Goal: Task Accomplishment & Management: Manage account settings

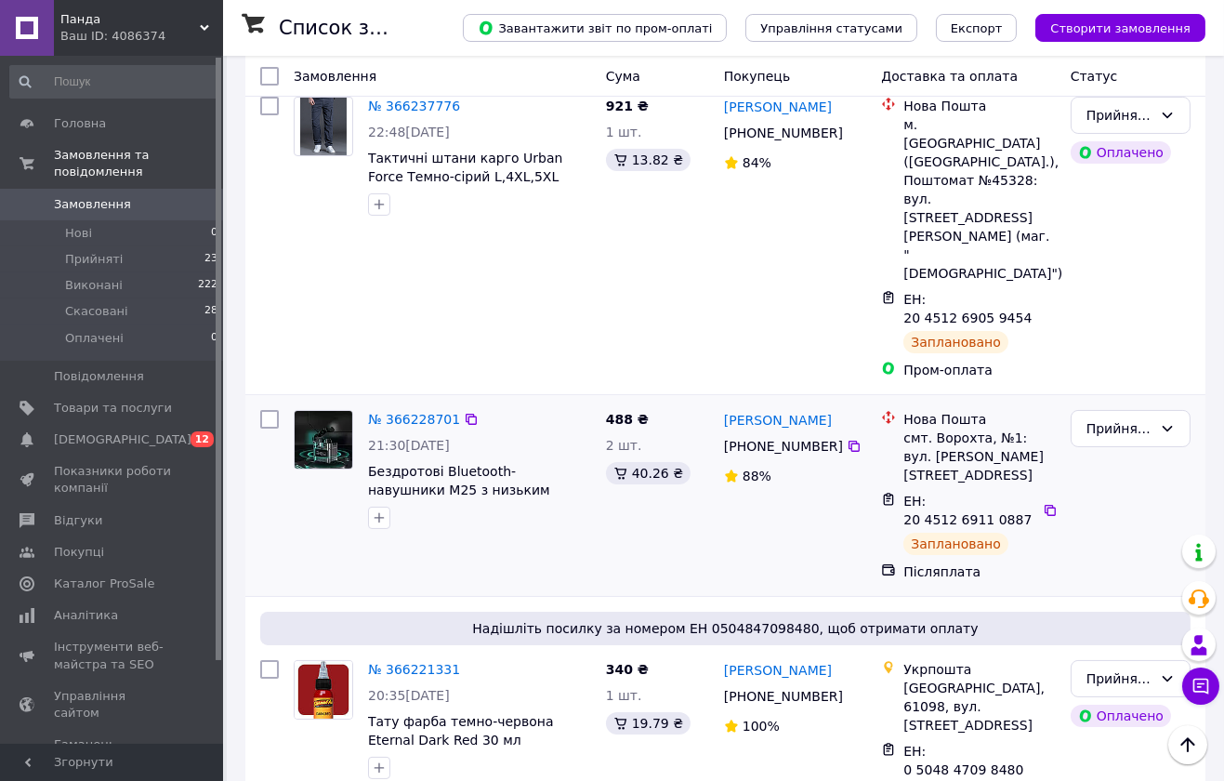
scroll to position [413, 0]
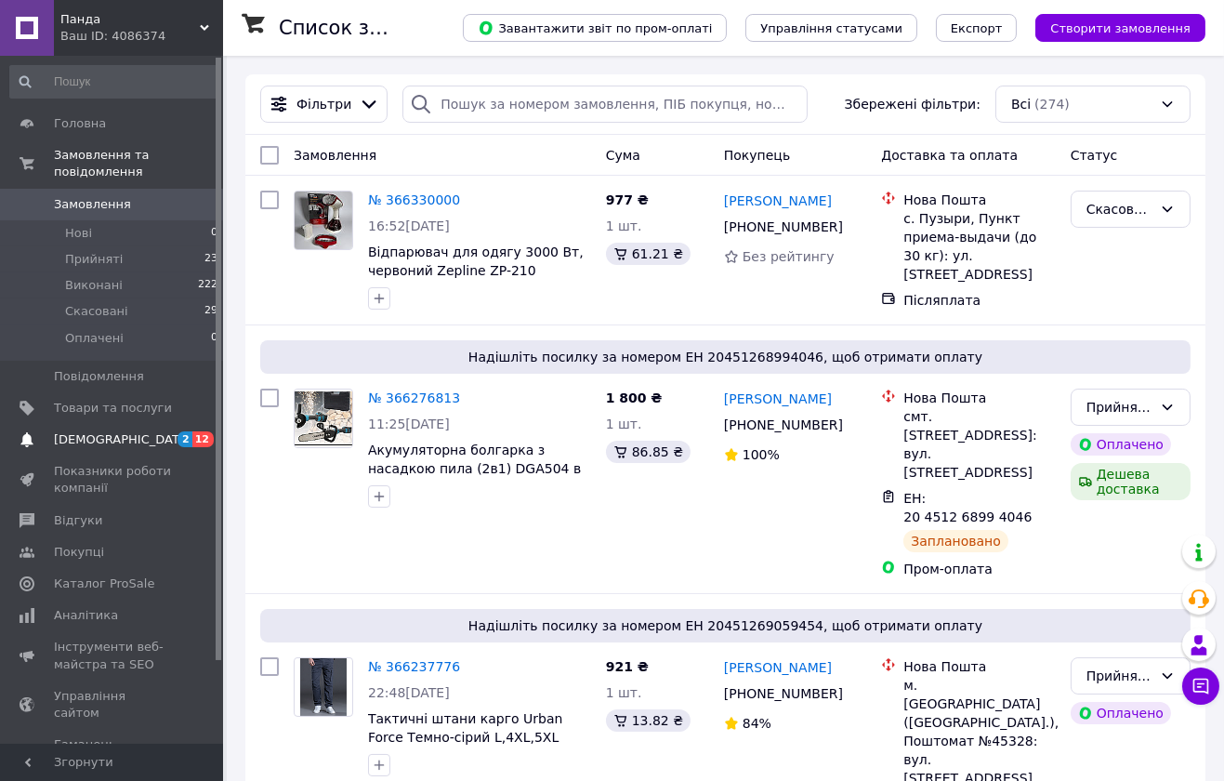
click at [175, 431] on link "Сповіщення 2 12" at bounding box center [114, 440] width 229 height 32
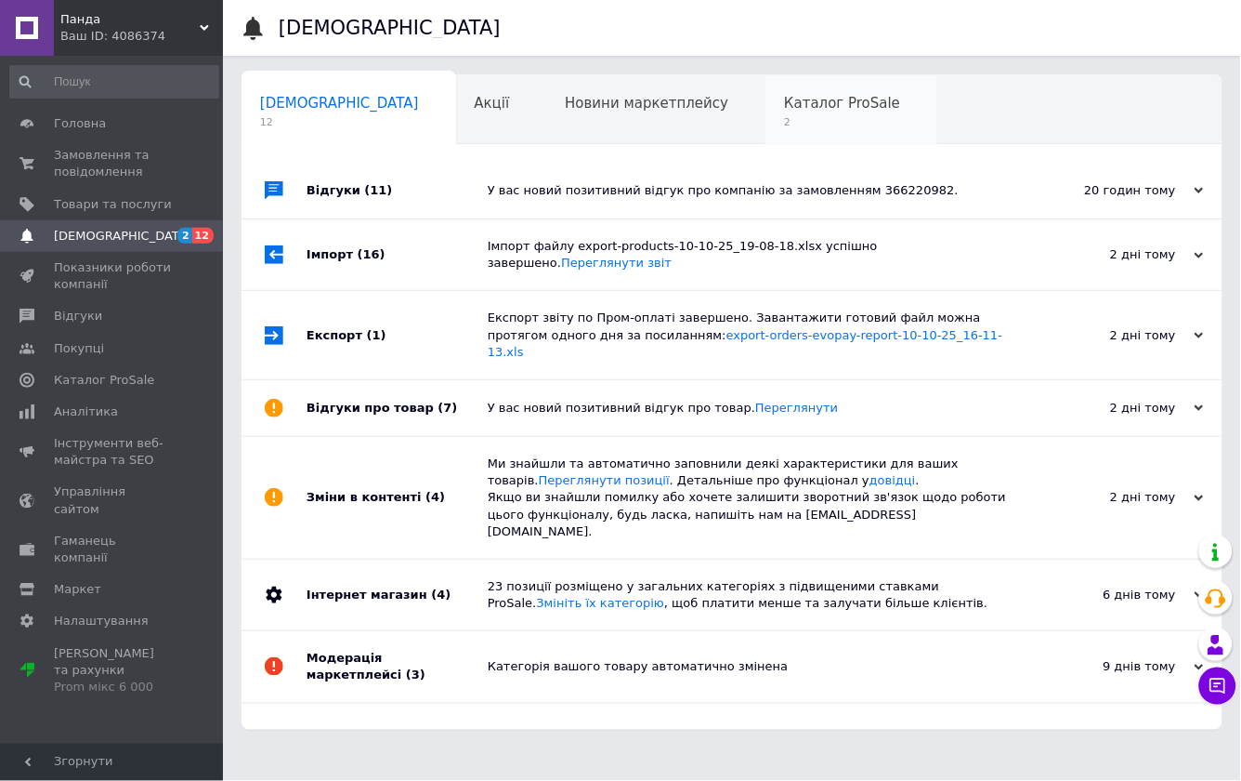
click at [784, 110] on span "Каталог ProSale" at bounding box center [842, 103] width 116 height 17
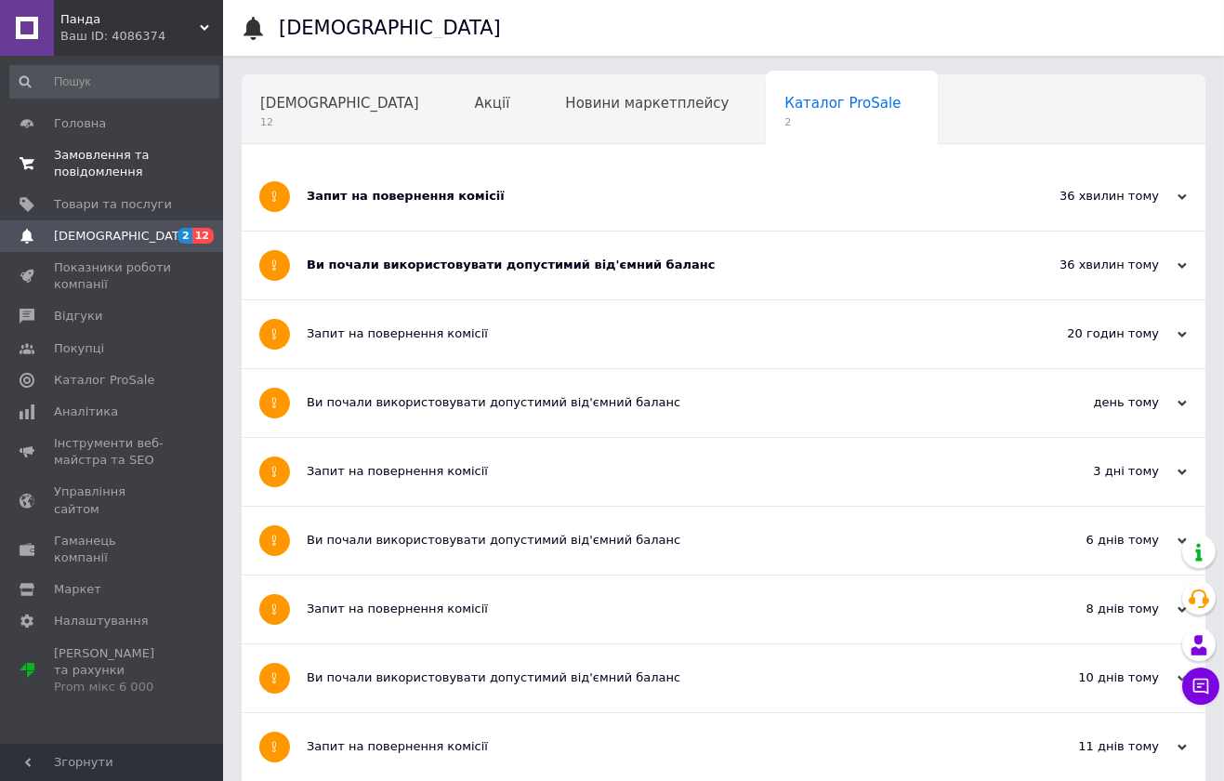
click at [181, 174] on span "0 0" at bounding box center [197, 163] width 51 height 33
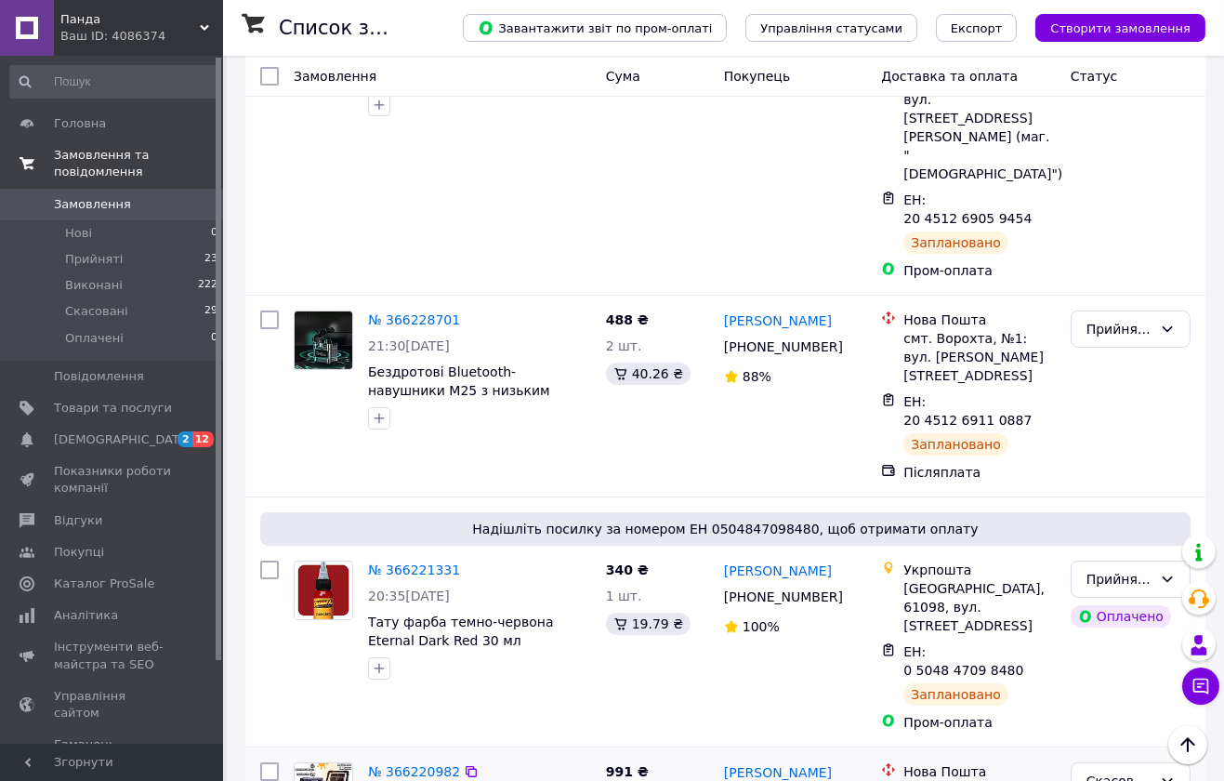
scroll to position [330, 0]
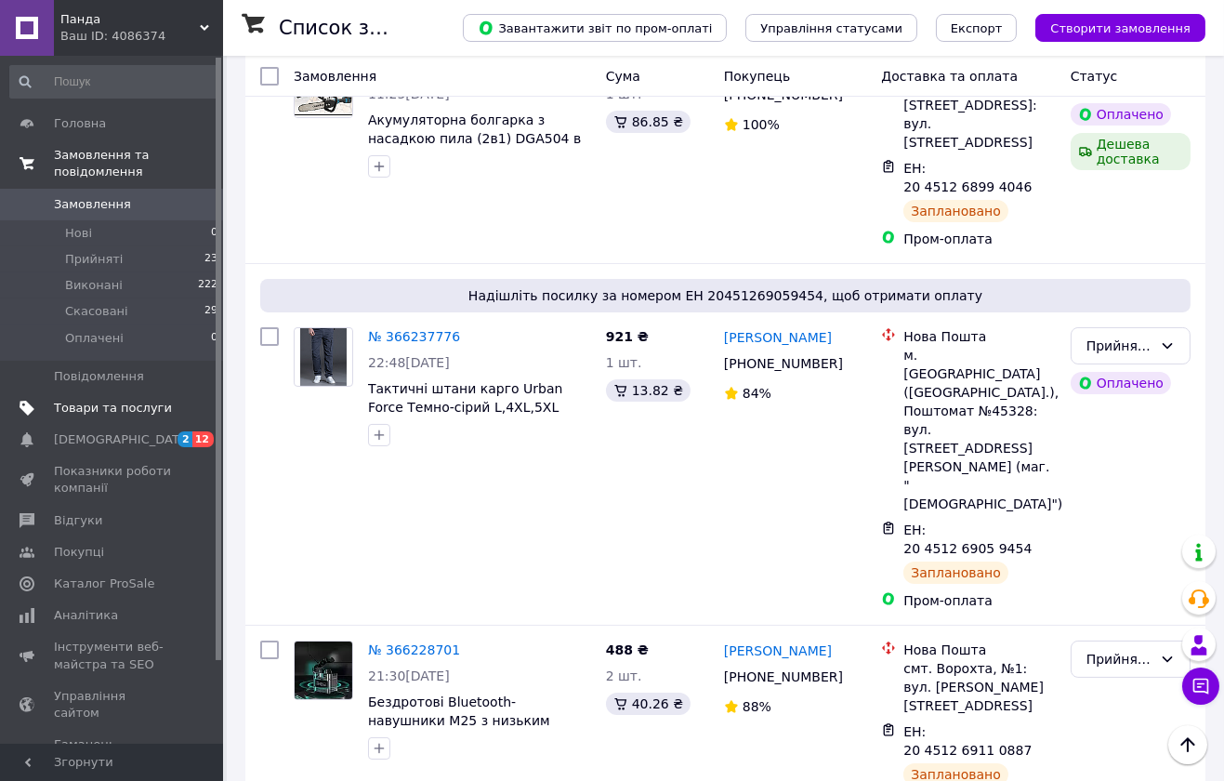
click at [149, 400] on span "Товари та послуги" at bounding box center [113, 408] width 118 height 17
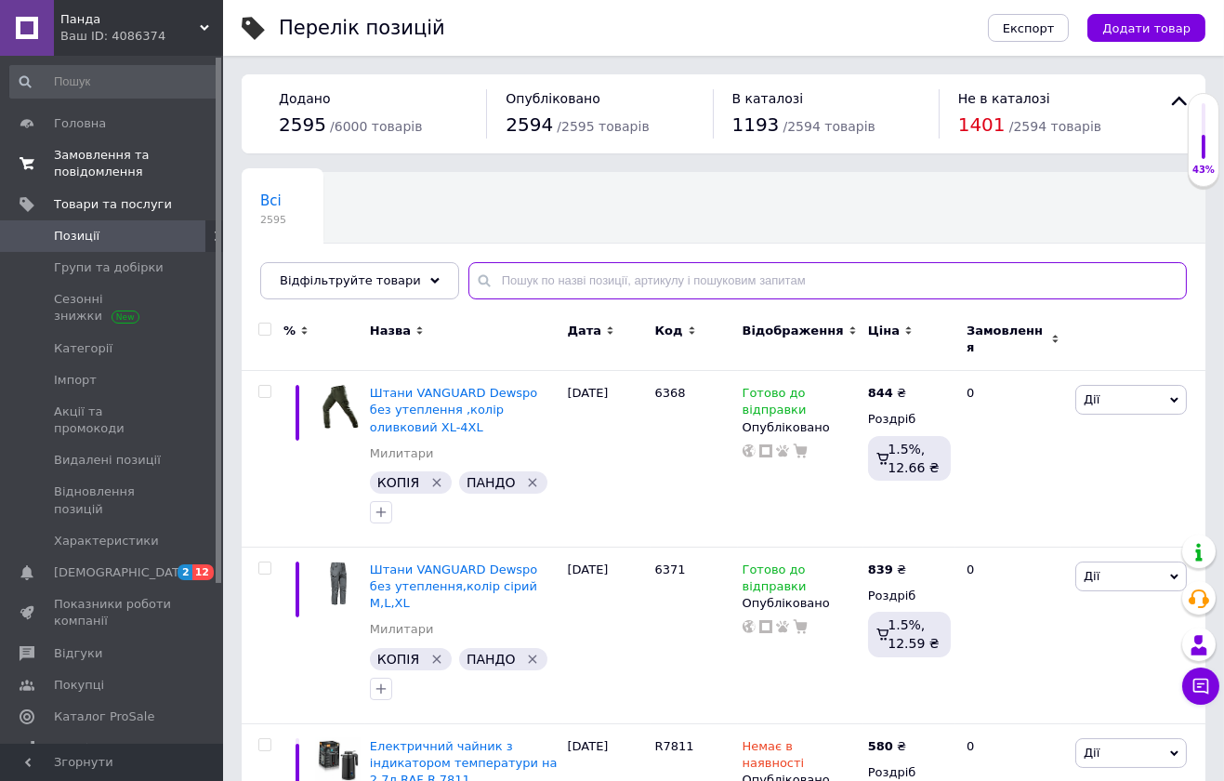
click at [611, 281] on input "text" at bounding box center [827, 280] width 718 height 37
paste input "MM25"
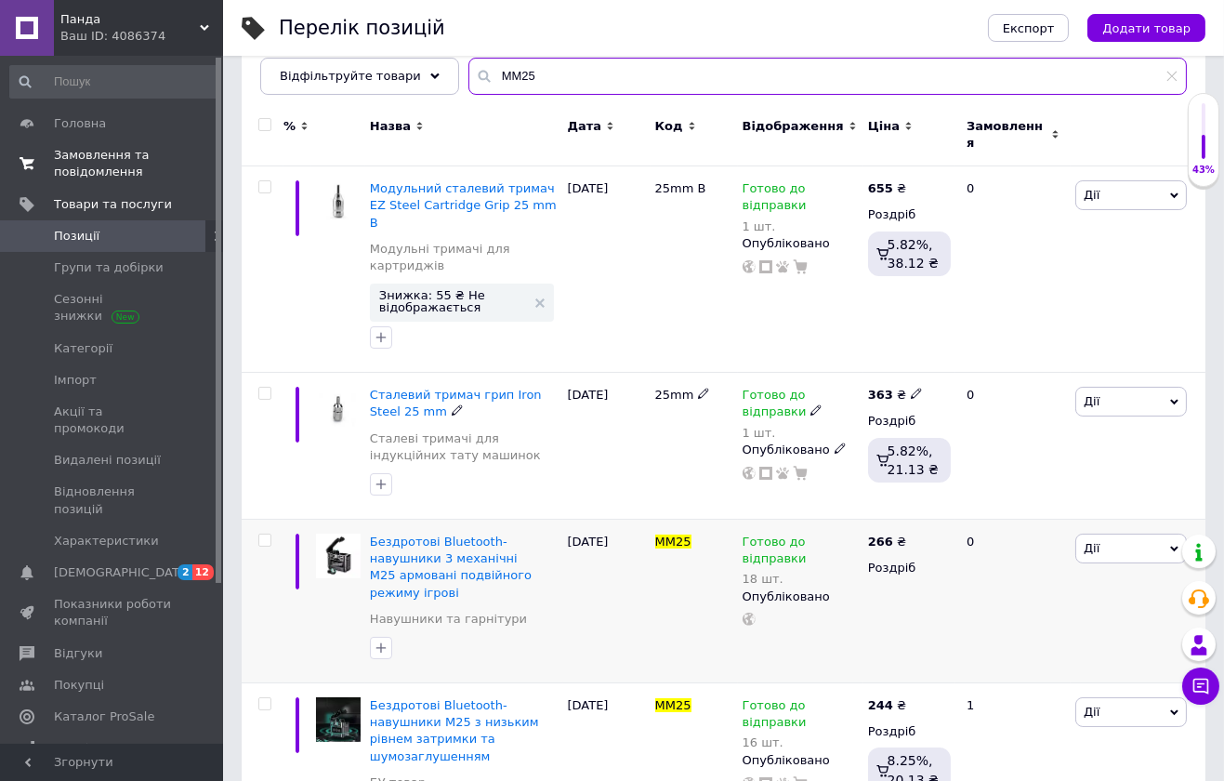
scroll to position [247, 0]
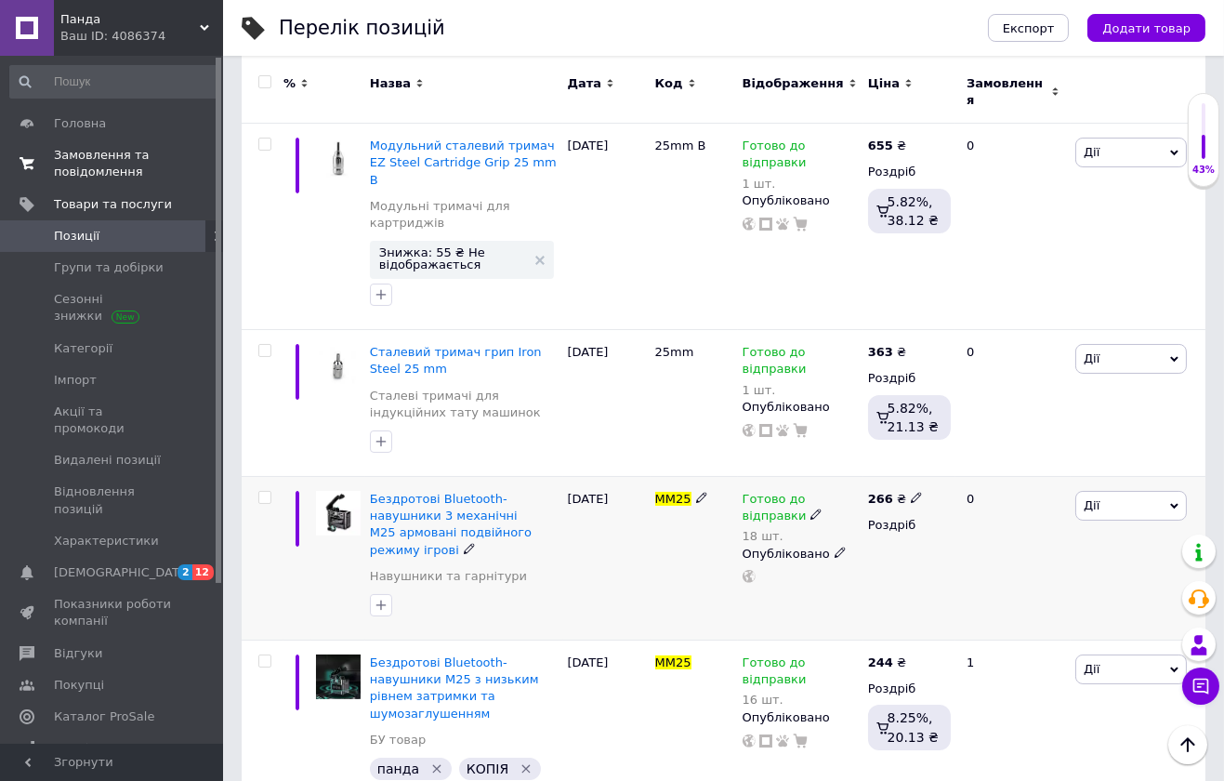
type input "MM25"
click at [781, 492] on span "Готово до відправки" at bounding box center [774, 510] width 64 height 36
click at [904, 476] on span "Готово до відправки" at bounding box center [964, 502] width 178 height 52
click at [926, 563] on input "18" at bounding box center [945, 581] width 141 height 37
type input "15"
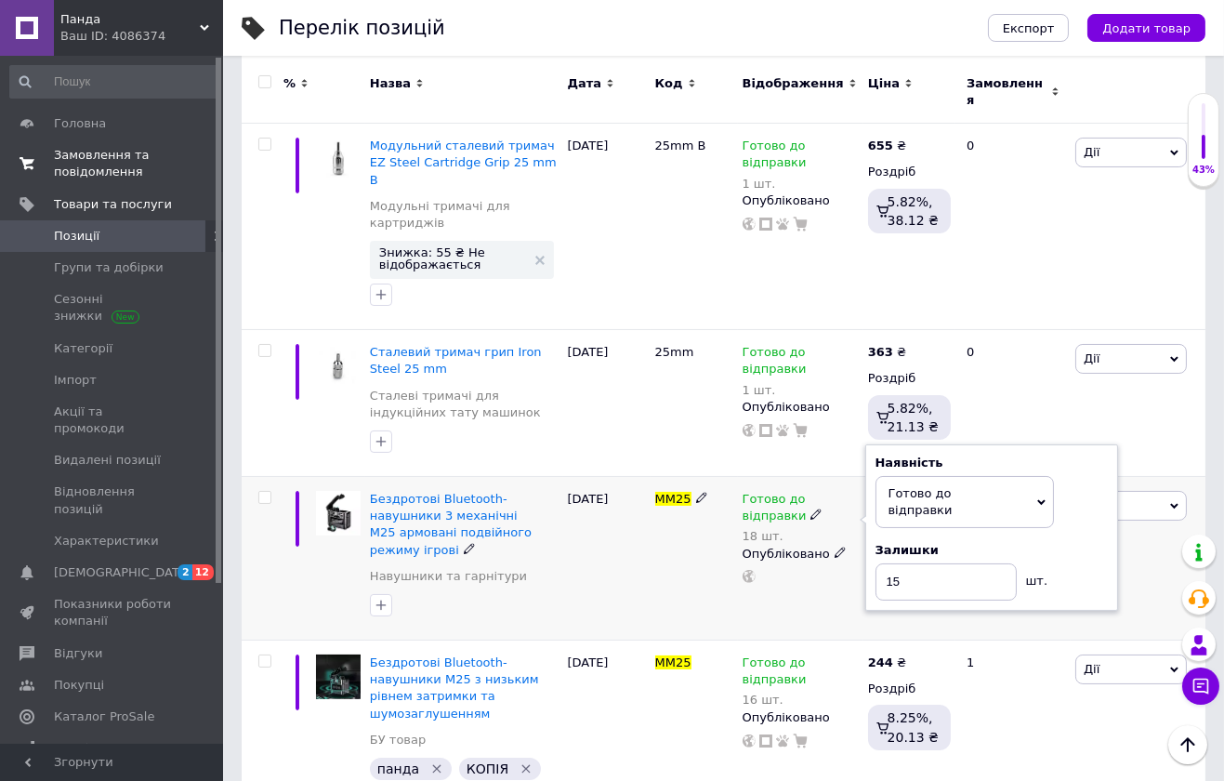
click at [814, 575] on div "Готово до відправки 18 шт. Наявність Готово до відправки В наявності Немає в на…" at bounding box center [800, 559] width 125 height 164
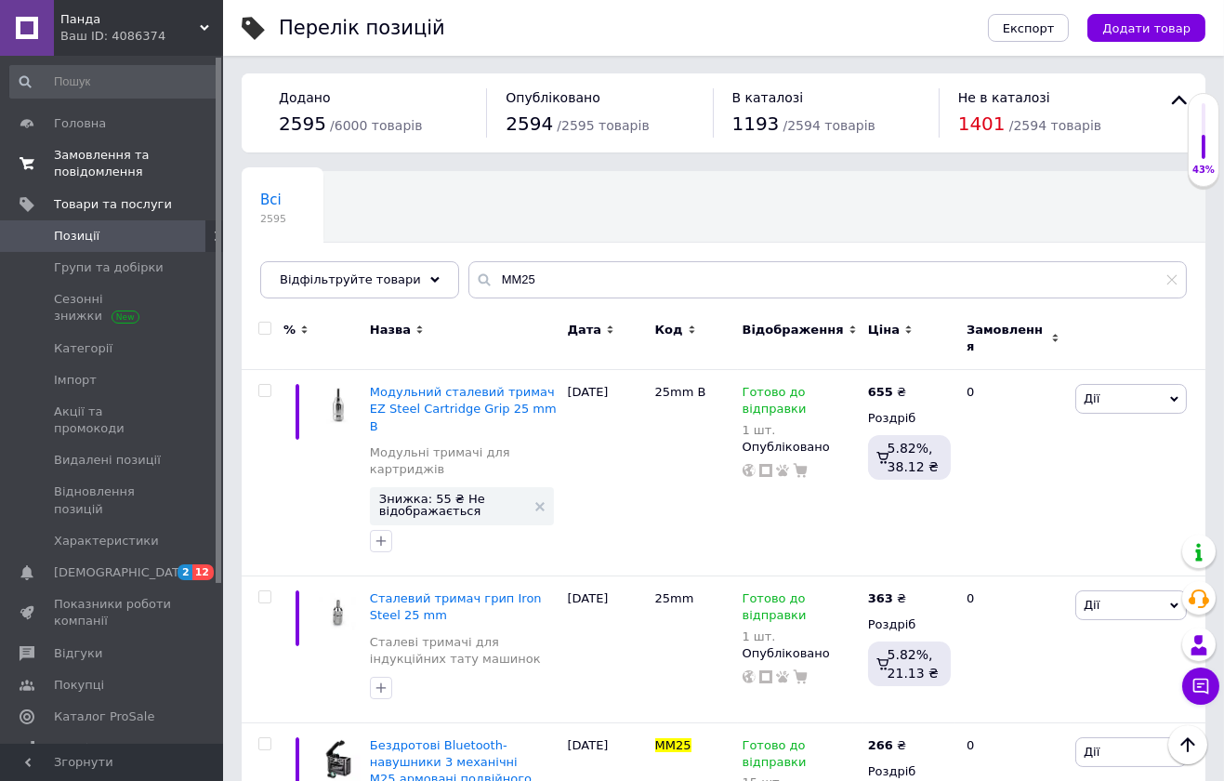
scroll to position [0, 0]
click at [147, 170] on span "Замовлення та повідомлення" at bounding box center [113, 163] width 118 height 33
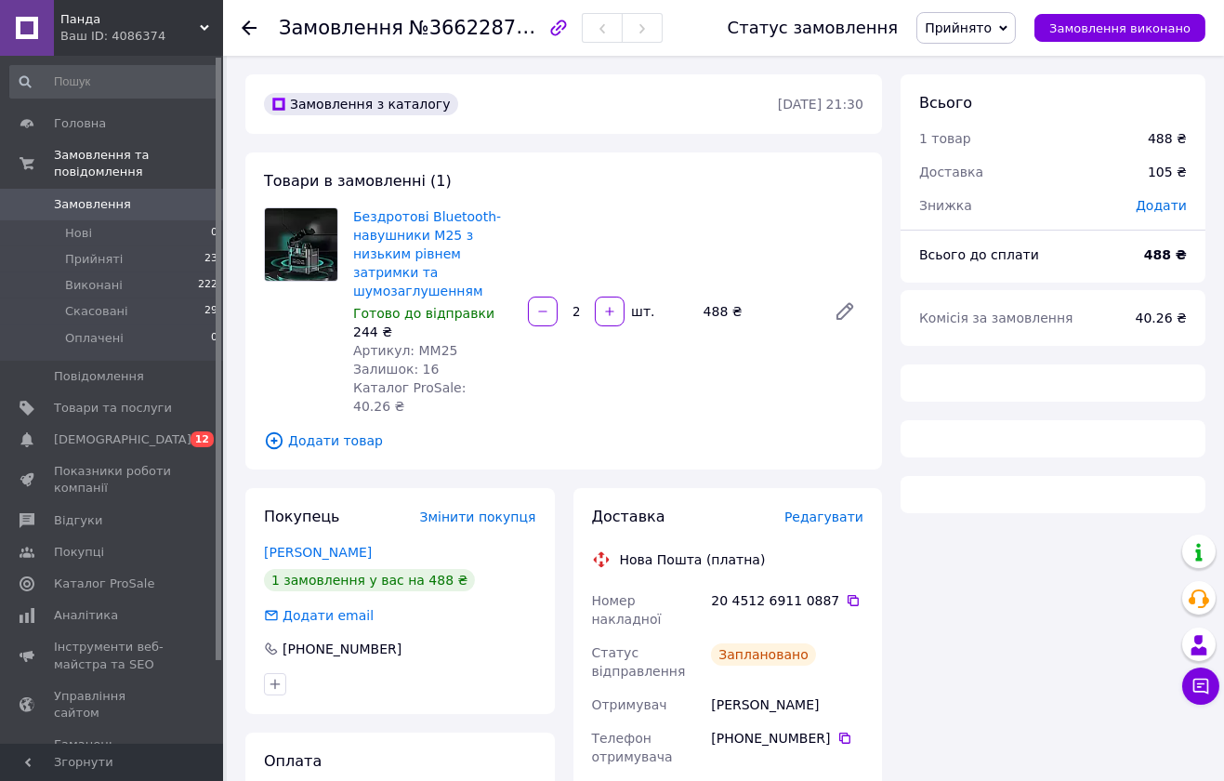
click at [431, 343] on span "Артикул: MM25" at bounding box center [405, 350] width 105 height 15
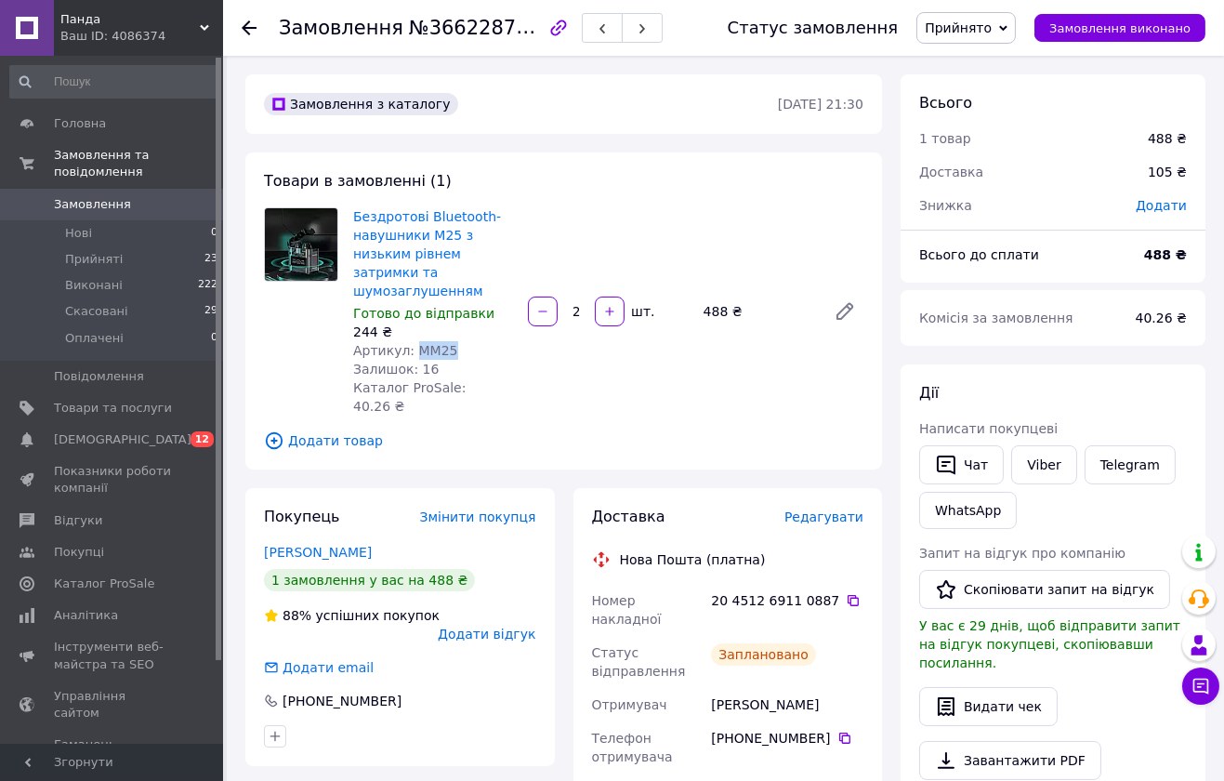
copy span "MM25"
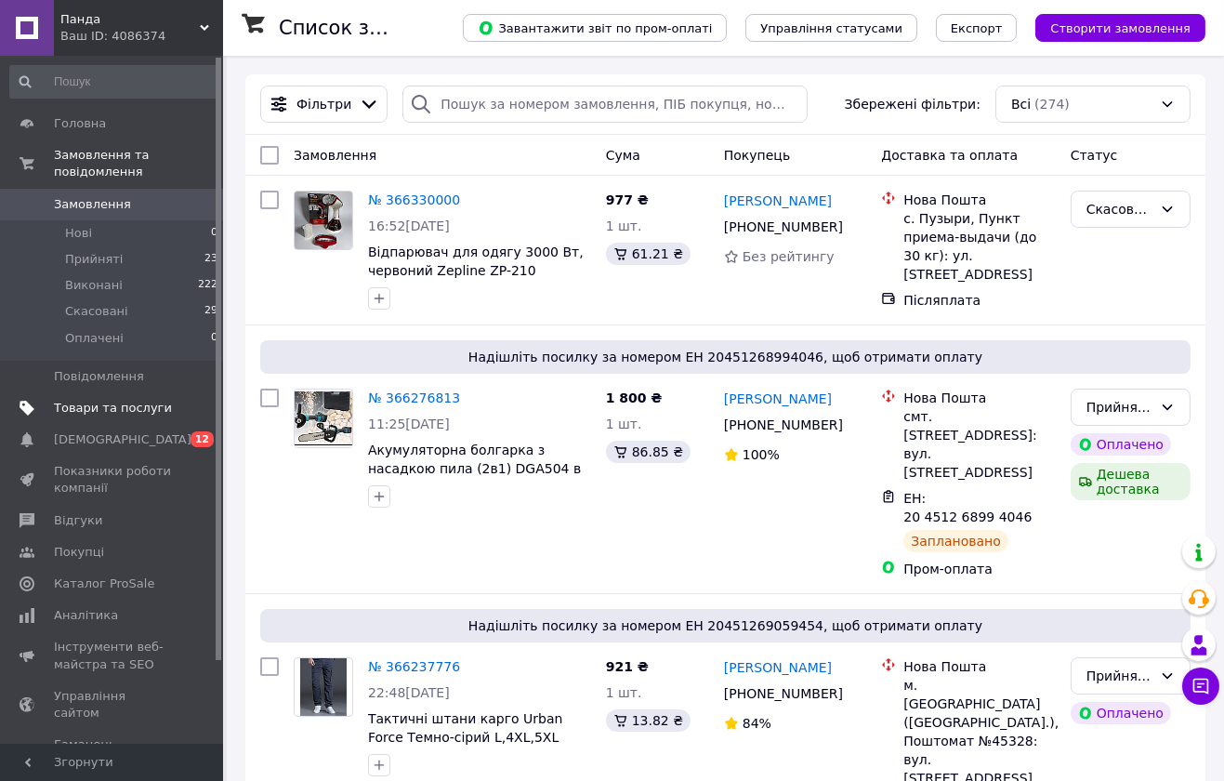
click at [152, 401] on link "Товари та послуги" at bounding box center [114, 408] width 229 height 32
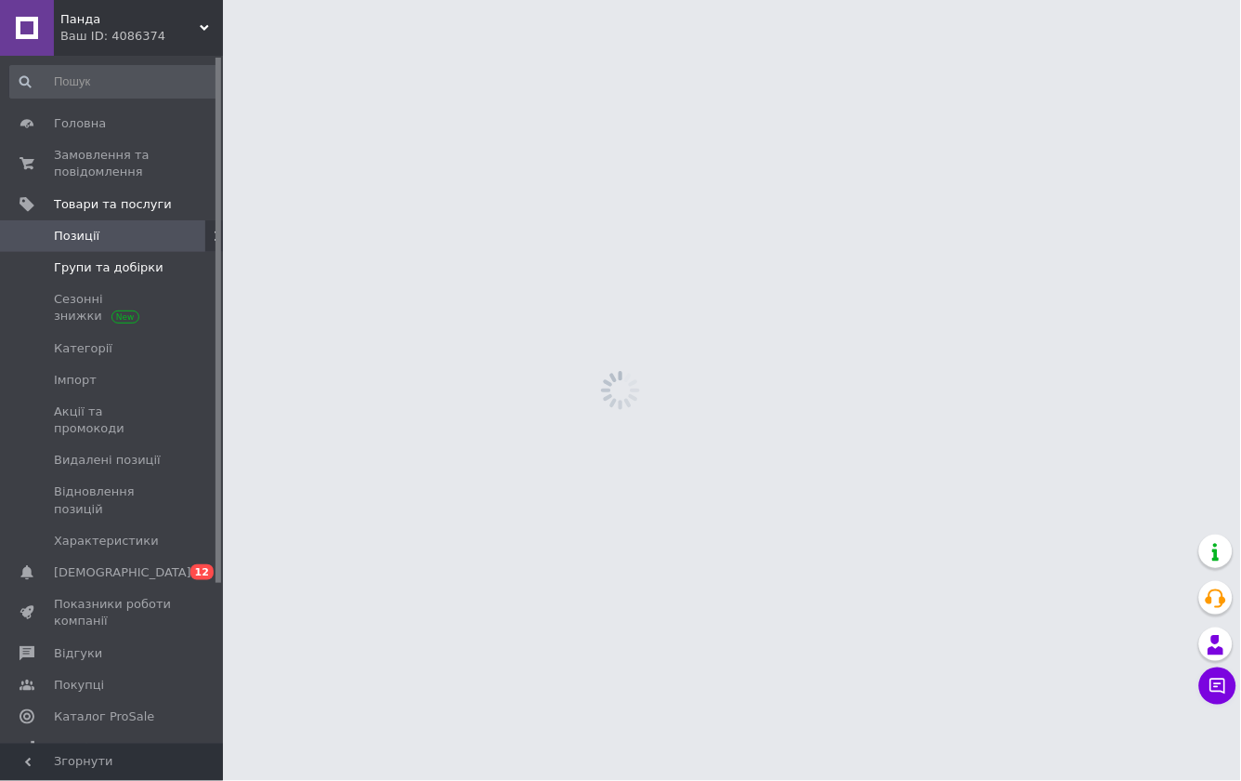
click at [145, 268] on span "Групи та добірки" at bounding box center [109, 267] width 110 height 17
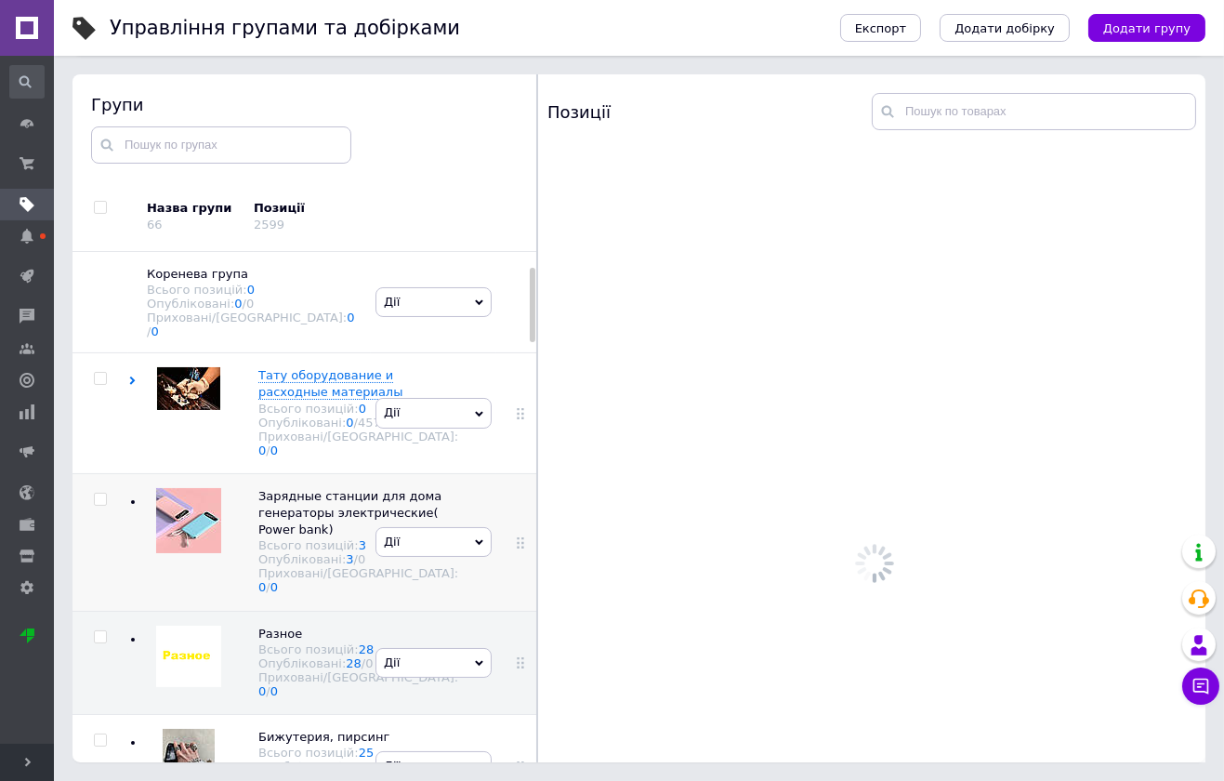
scroll to position [98, 0]
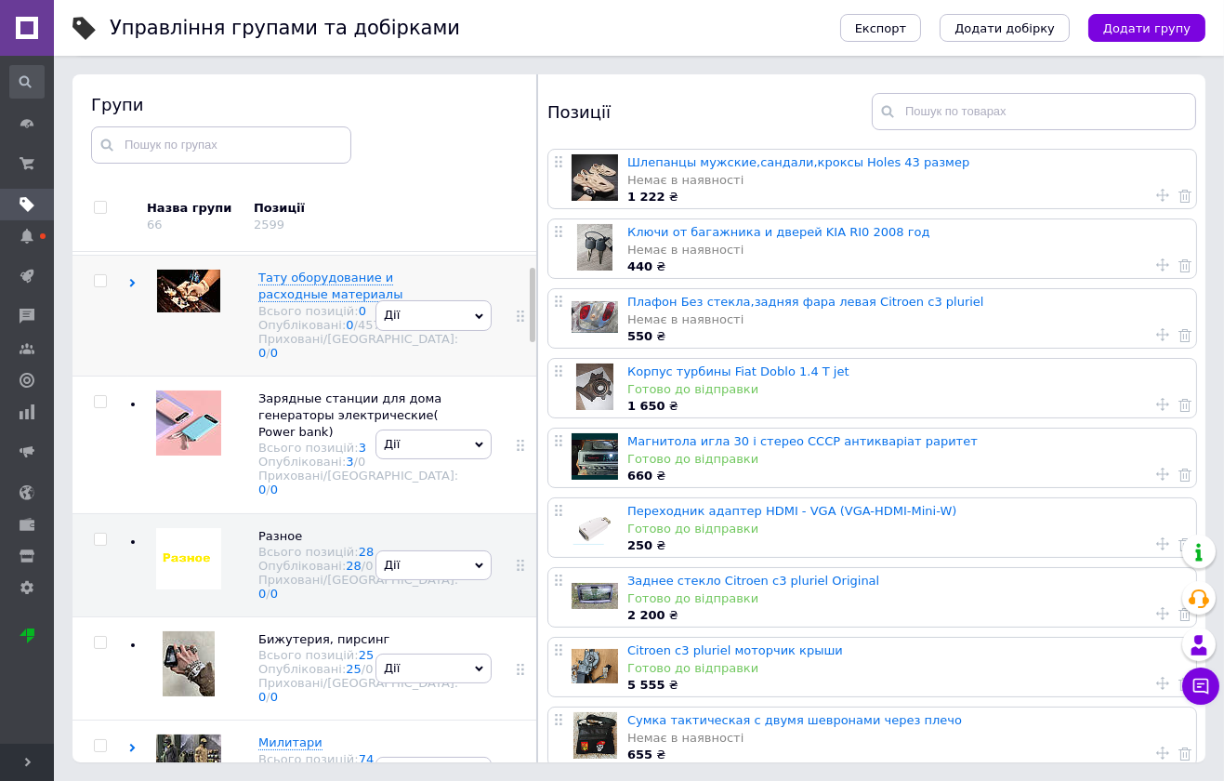
click at [203, 281] on img at bounding box center [188, 290] width 63 height 43
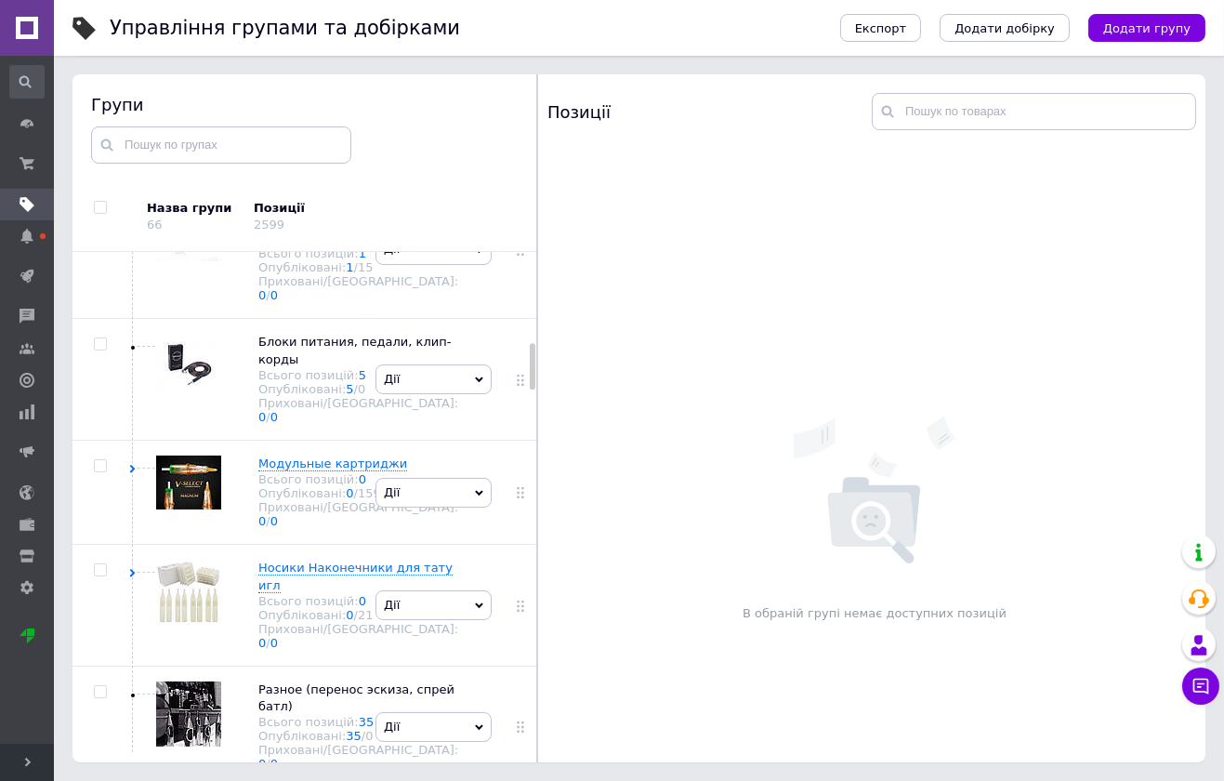
scroll to position [1005, 0]
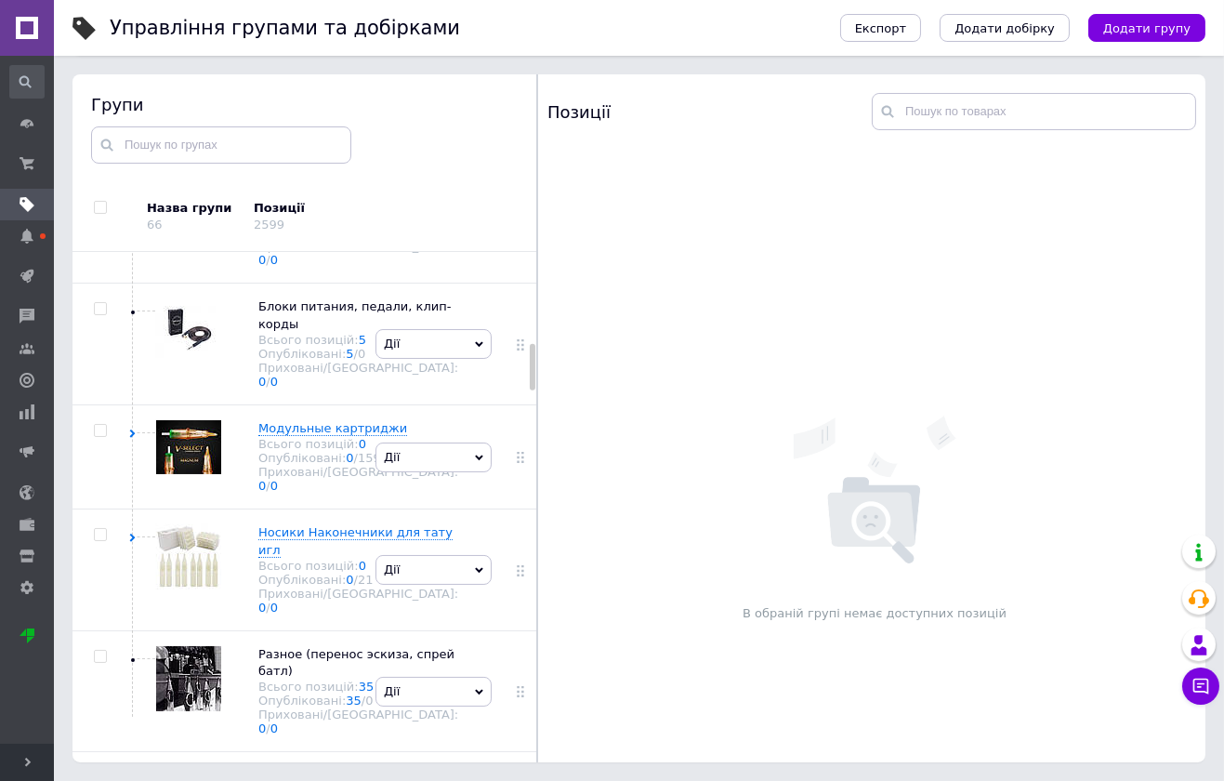
click at [215, 121] on img at bounding box center [188, 88] width 65 height 65
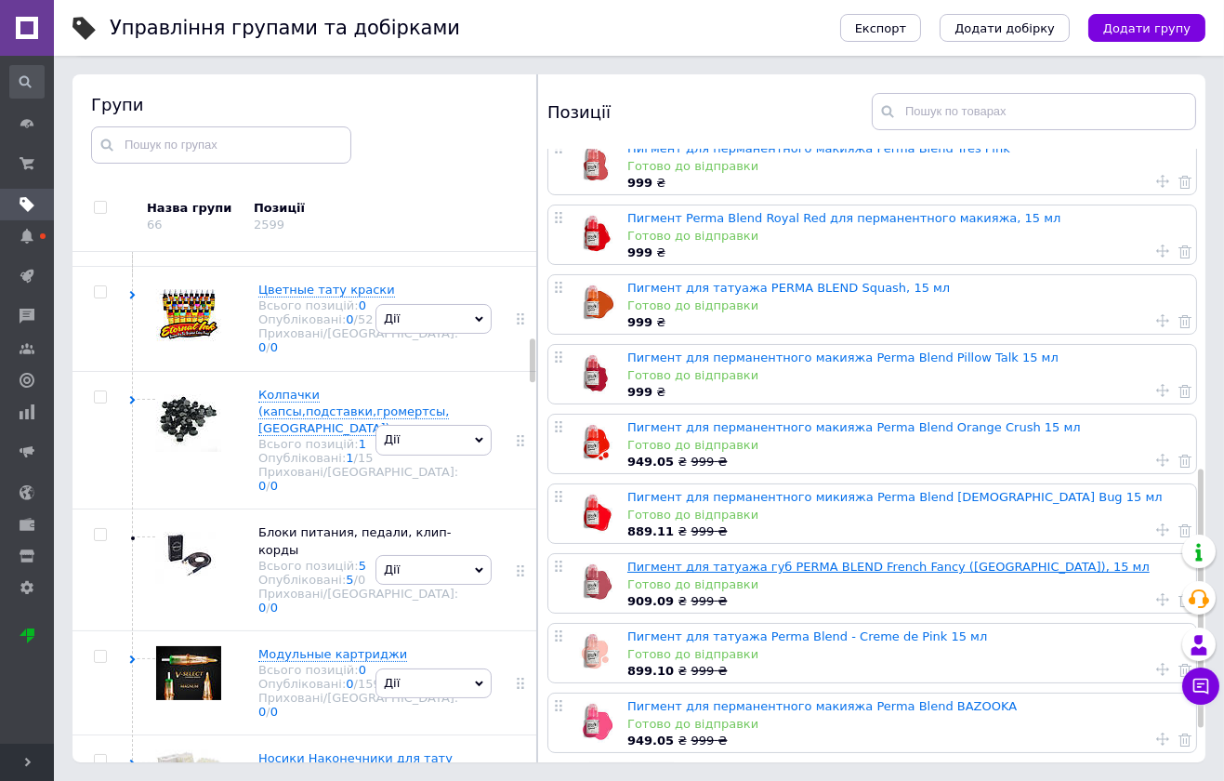
scroll to position [826, 0]
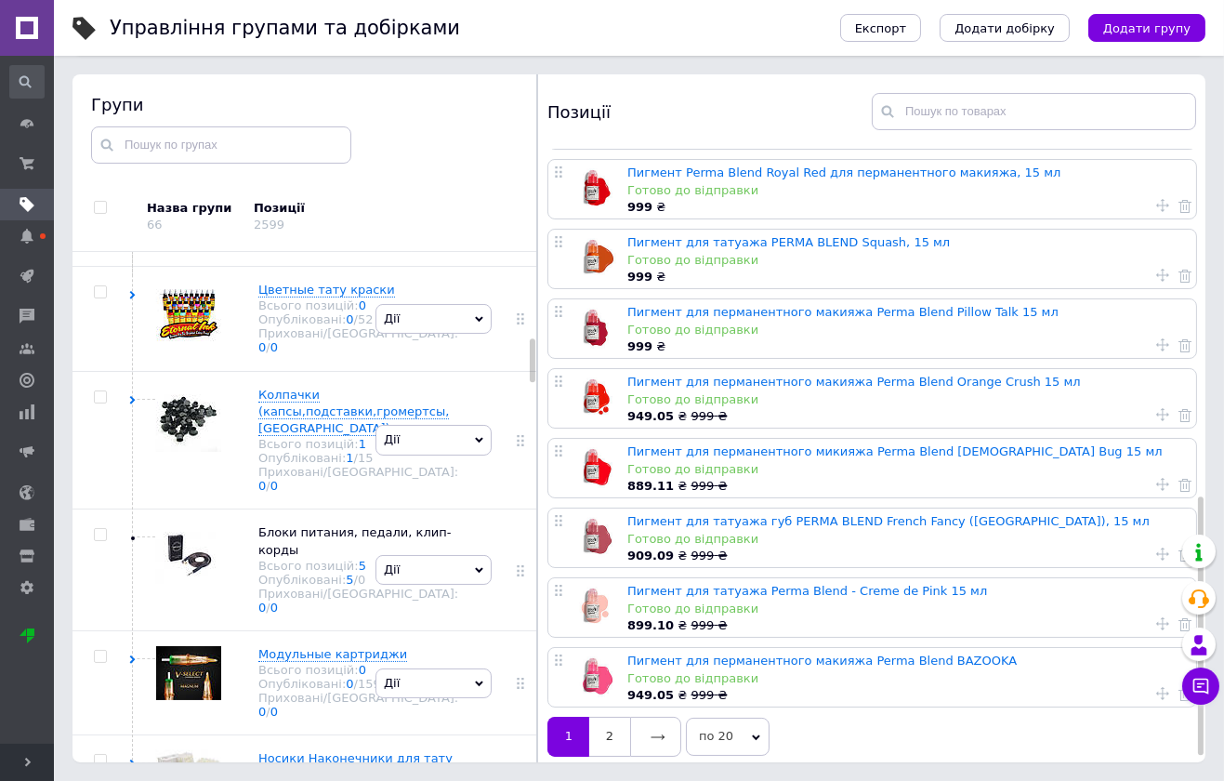
drag, startPoint x: 620, startPoint y: 735, endPoint x: 597, endPoint y: 678, distance: 60.9
click at [618, 735] on link "2" at bounding box center [609, 735] width 41 height 39
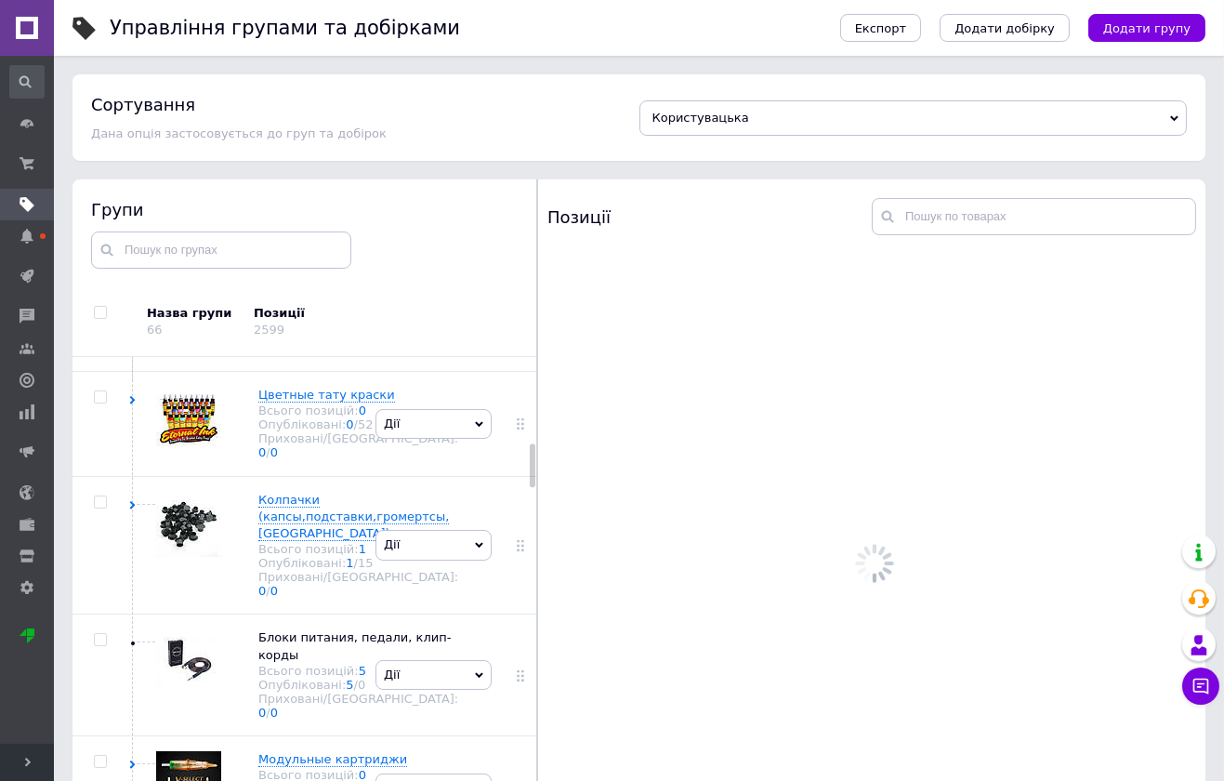
scroll to position [0, 0]
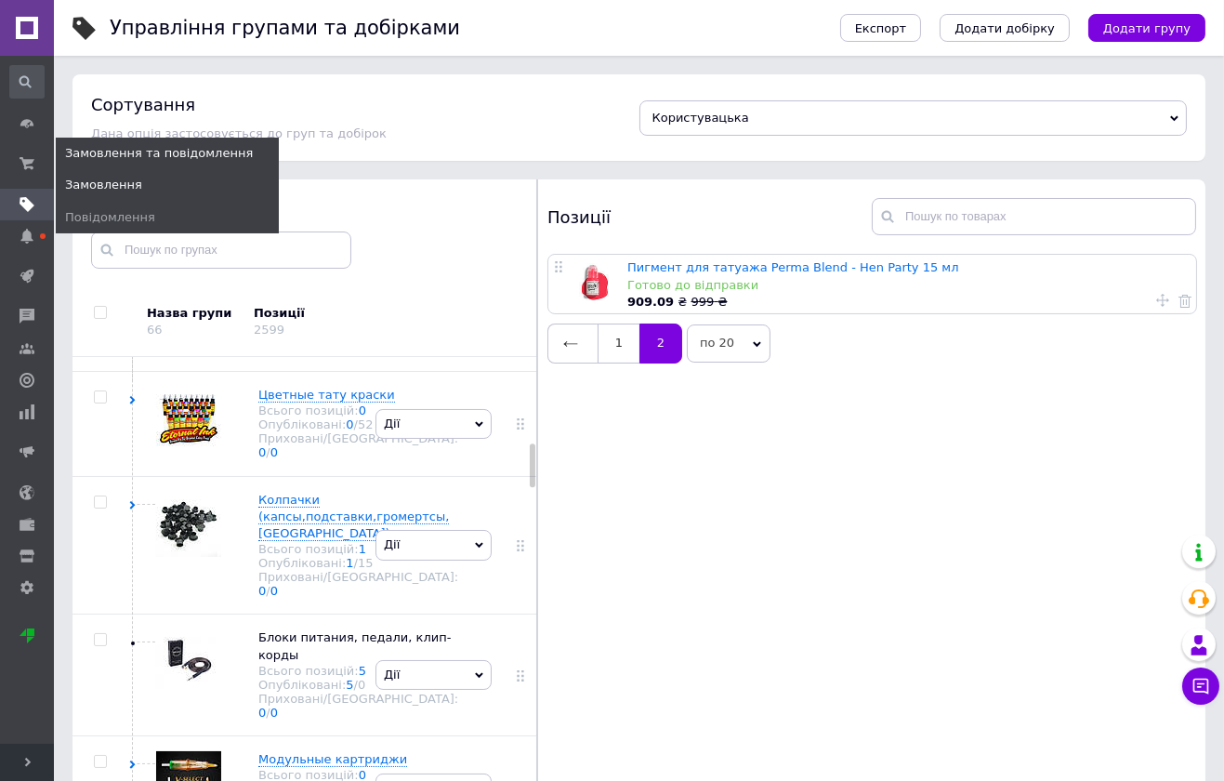
click at [117, 186] on span "Замовлення" at bounding box center [103, 185] width 77 height 17
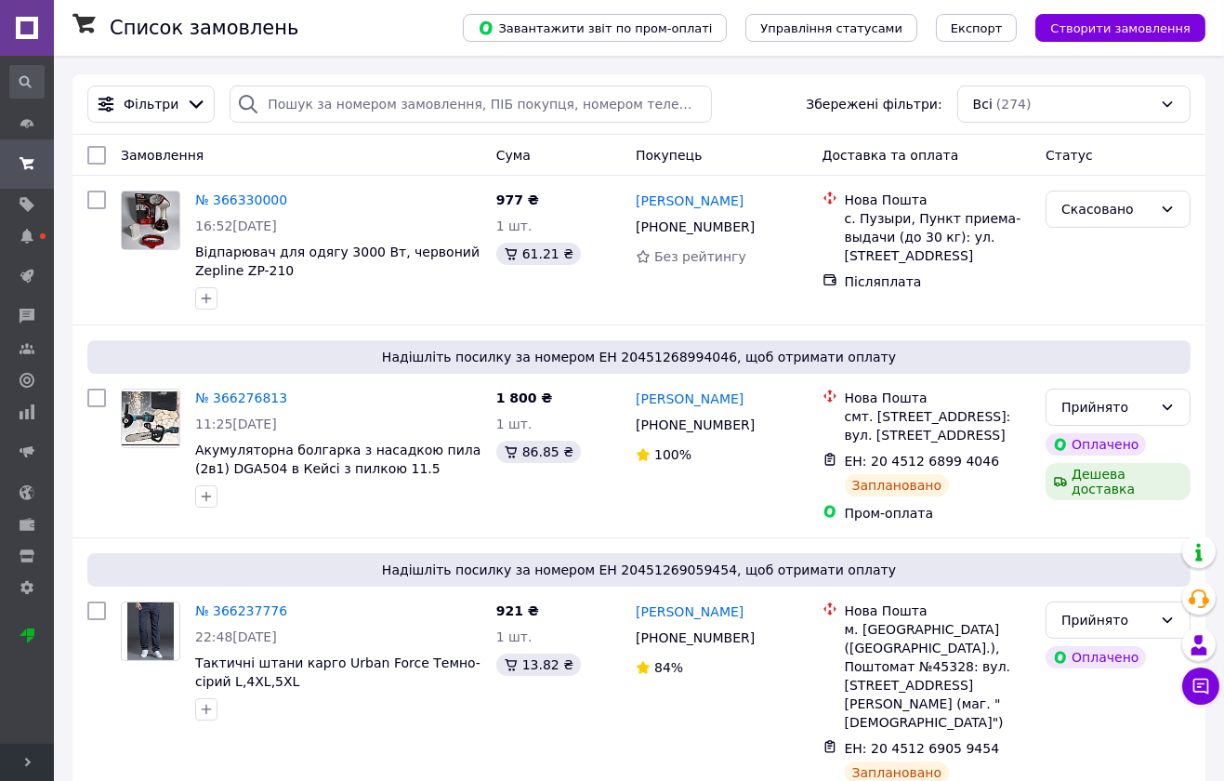
click at [29, 757] on icon at bounding box center [27, 761] width 9 height 9
